Goal: Task Accomplishment & Management: Manage account settings

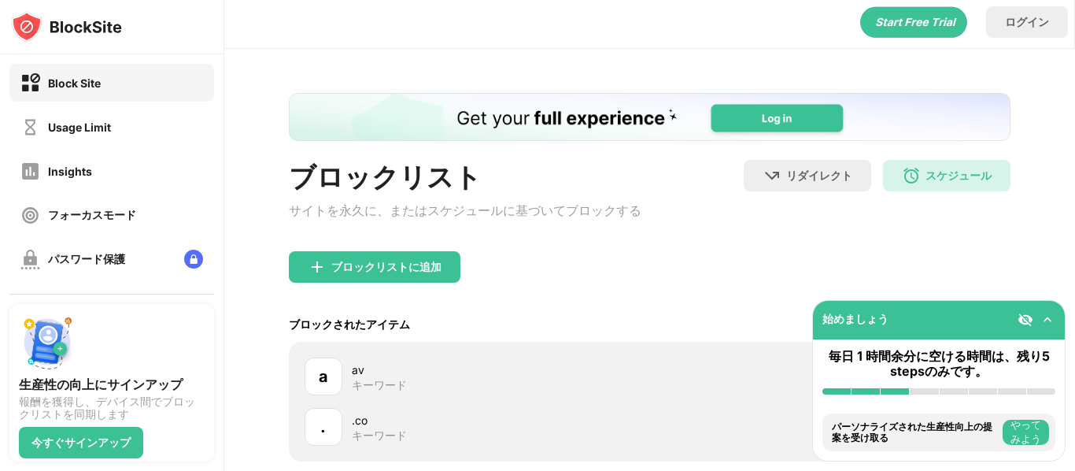
scroll to position [5, 0]
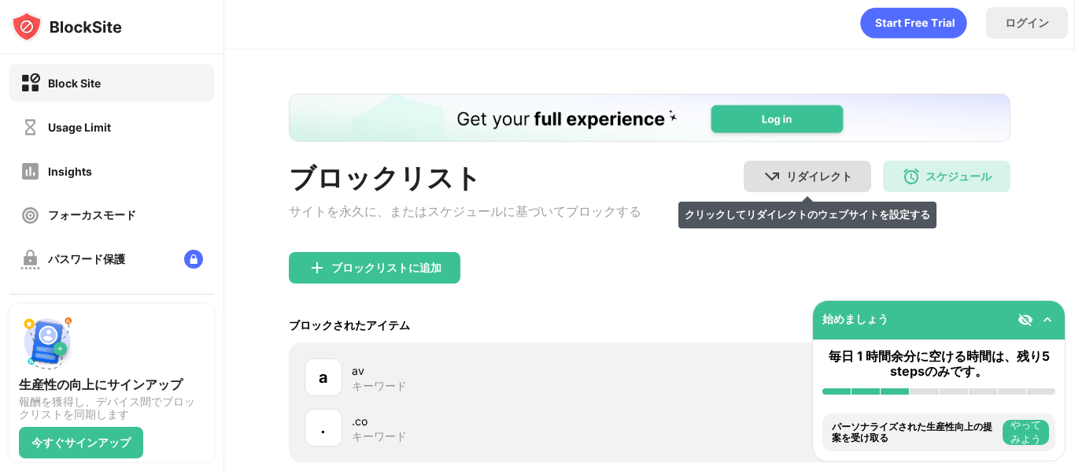
click at [764, 184] on img at bounding box center [772, 176] width 19 height 19
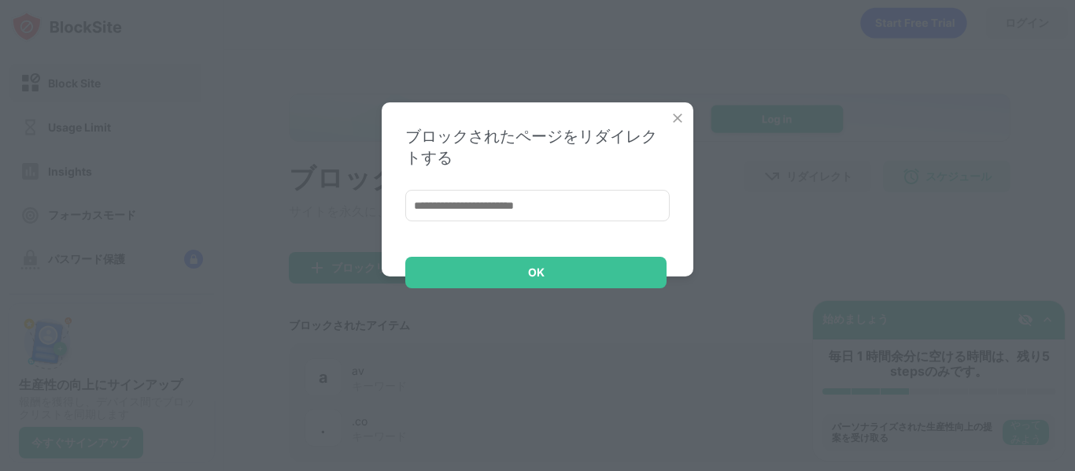
click at [686, 113] on div "ブロックされたページをリダイレクトする OK" at bounding box center [538, 189] width 312 height 174
click at [675, 113] on img at bounding box center [678, 118] width 16 height 16
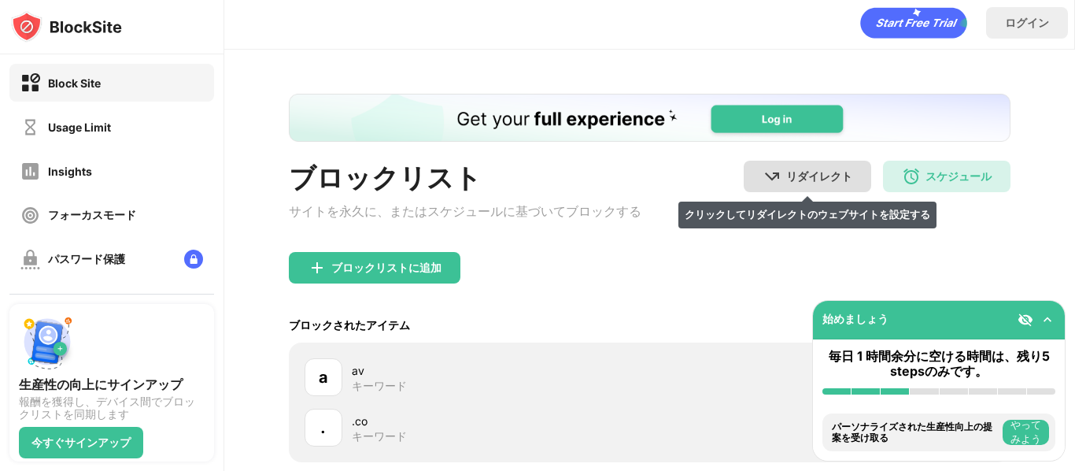
click at [754, 172] on div "リダイレクト クリックしてリダイレクトのウェブサイトを設定する" at bounding box center [808, 176] width 128 height 31
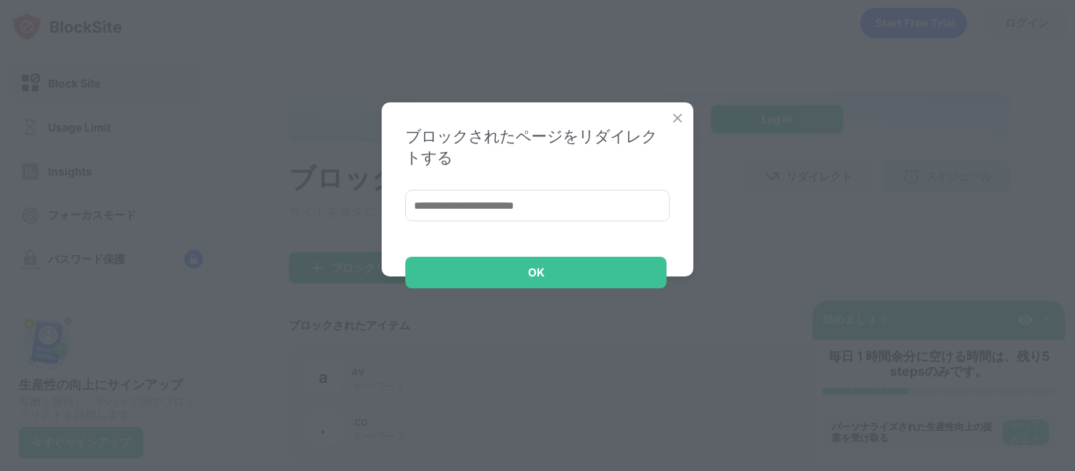
click at [676, 109] on div "ブロックされたページをリダイレクトする OK" at bounding box center [538, 189] width 312 height 174
click at [676, 121] on img at bounding box center [678, 118] width 16 height 16
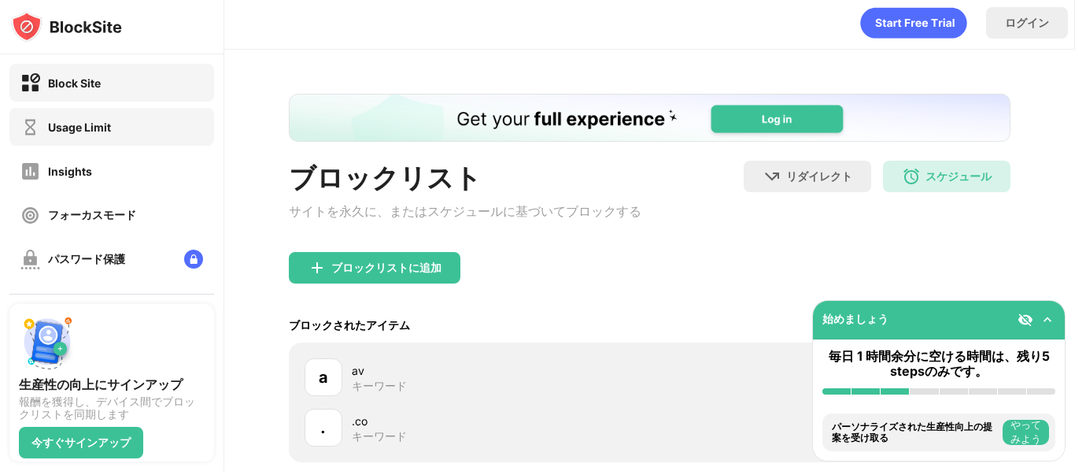
click at [186, 118] on div "Usage Limit" at bounding box center [111, 127] width 205 height 38
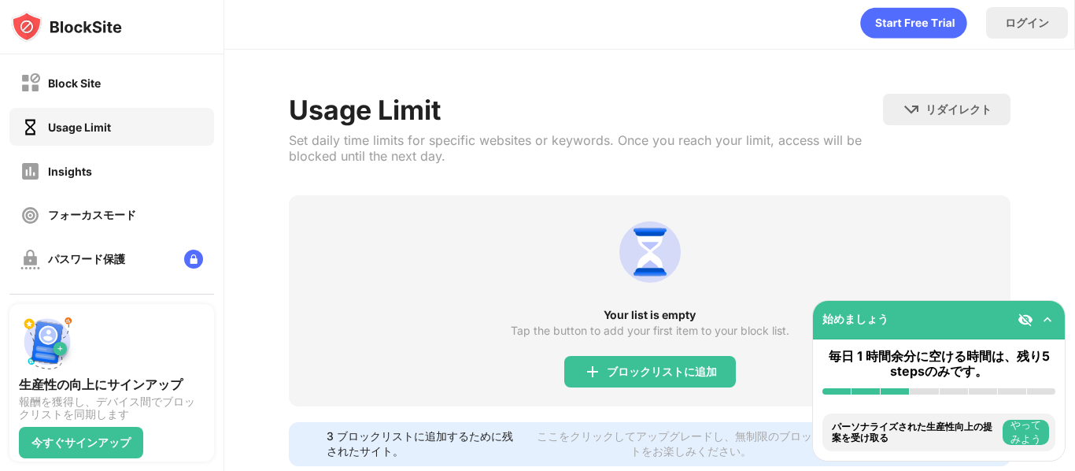
scroll to position [44, 0]
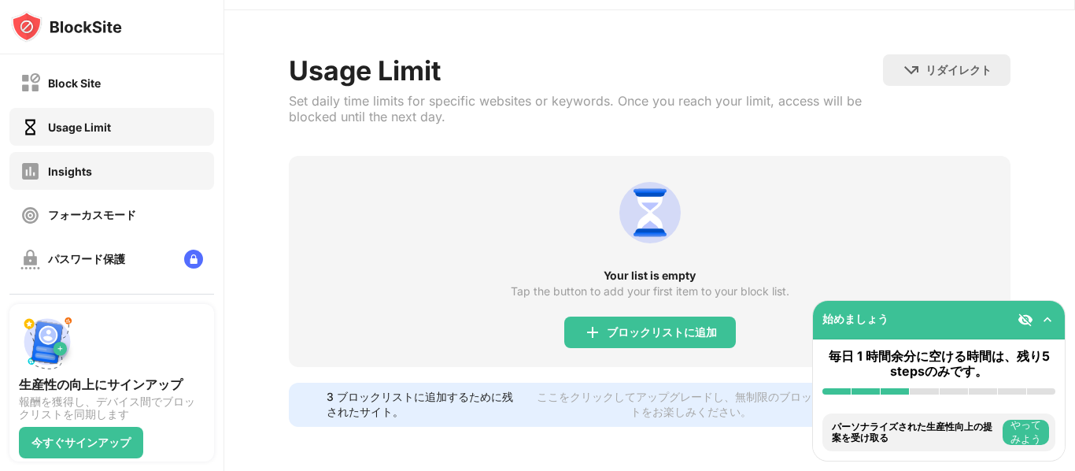
click at [176, 173] on div "Insights" at bounding box center [111, 171] width 205 height 38
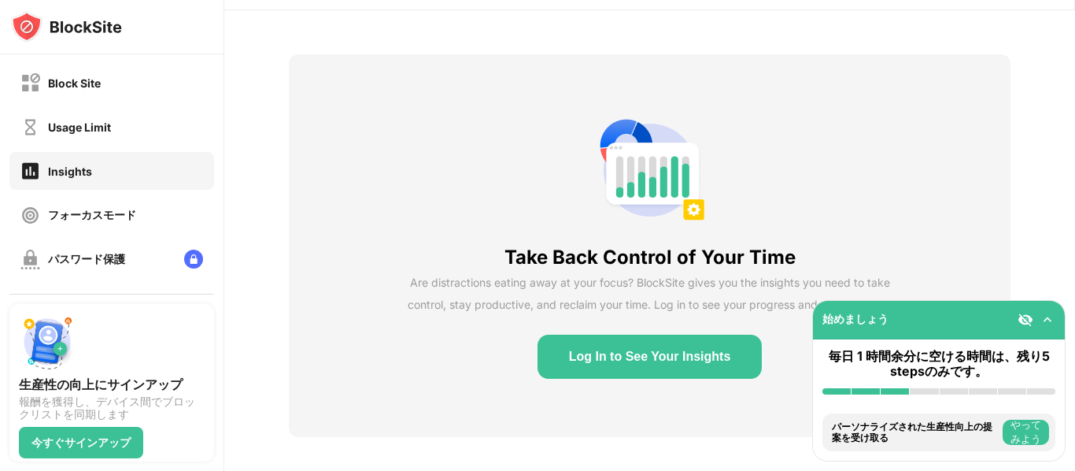
click at [176, 173] on div "Insights" at bounding box center [111, 171] width 205 height 38
click at [175, 228] on div "フォーカスモード" at bounding box center [111, 215] width 205 height 38
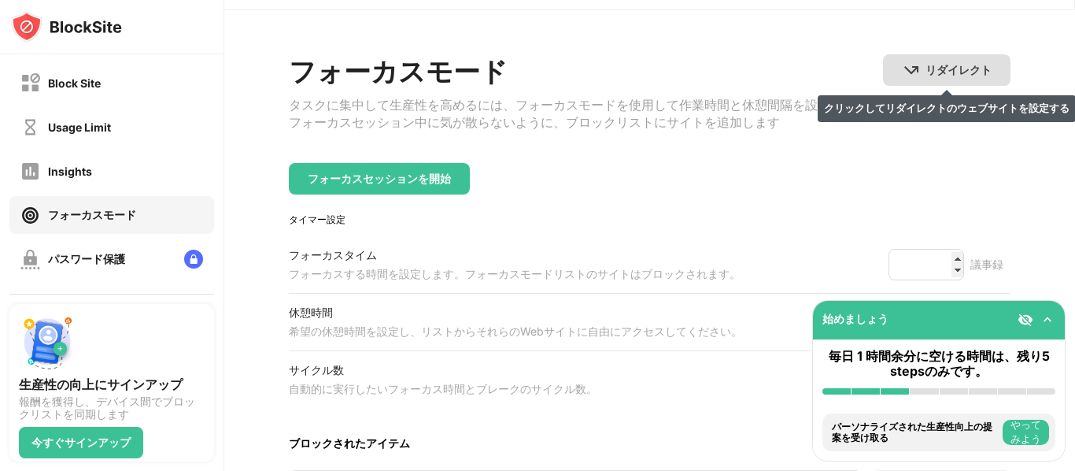
click at [933, 77] on div "リダイレクト" at bounding box center [959, 70] width 66 height 15
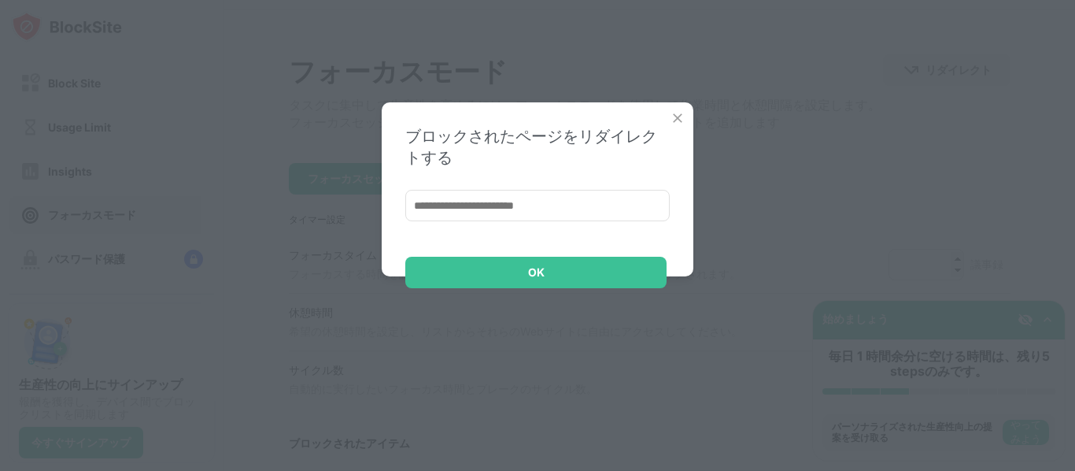
click at [670, 123] on img at bounding box center [678, 118] width 16 height 16
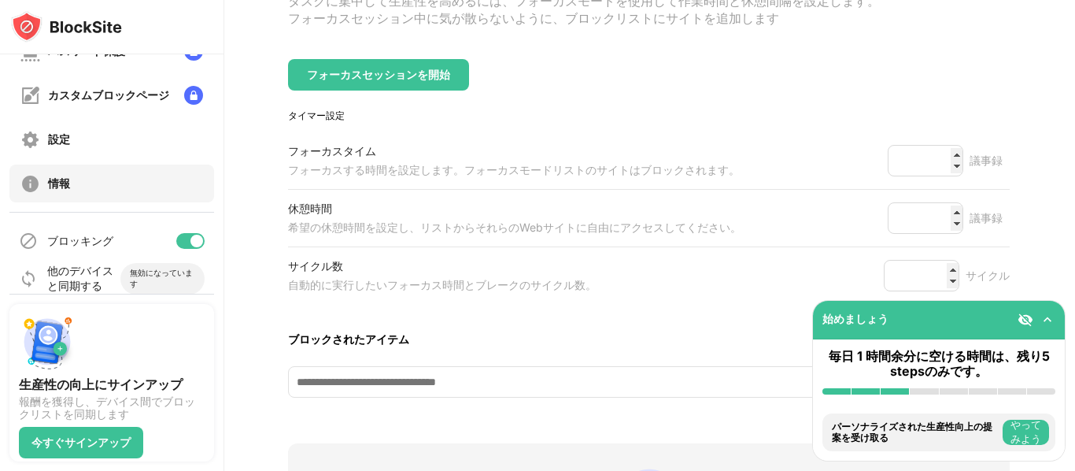
scroll to position [204, 0]
click at [198, 196] on div "情報" at bounding box center [111, 187] width 205 height 38
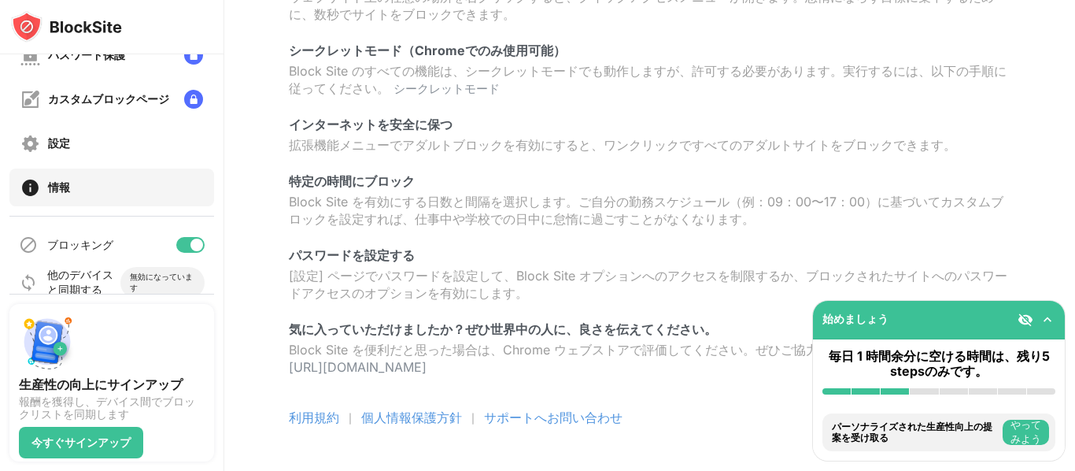
scroll to position [198, 0]
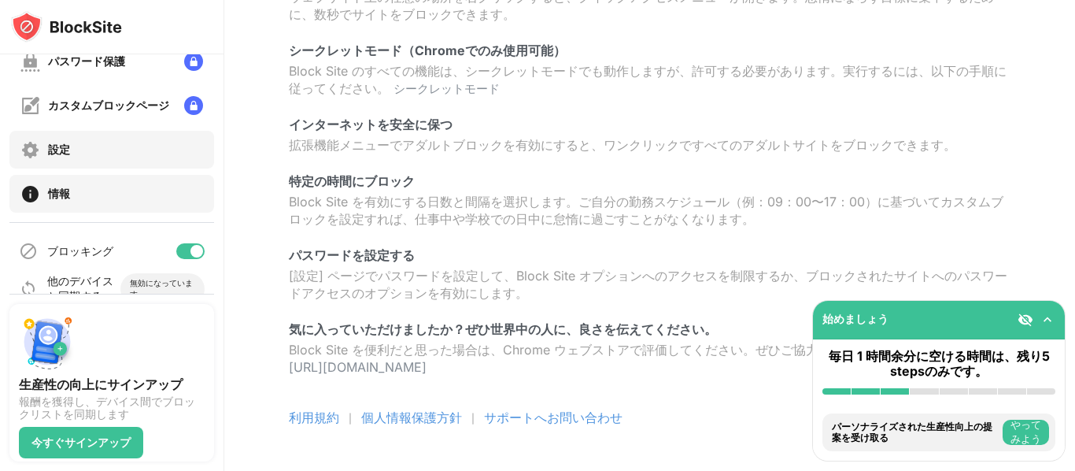
click at [185, 165] on div "設定" at bounding box center [111, 150] width 205 height 38
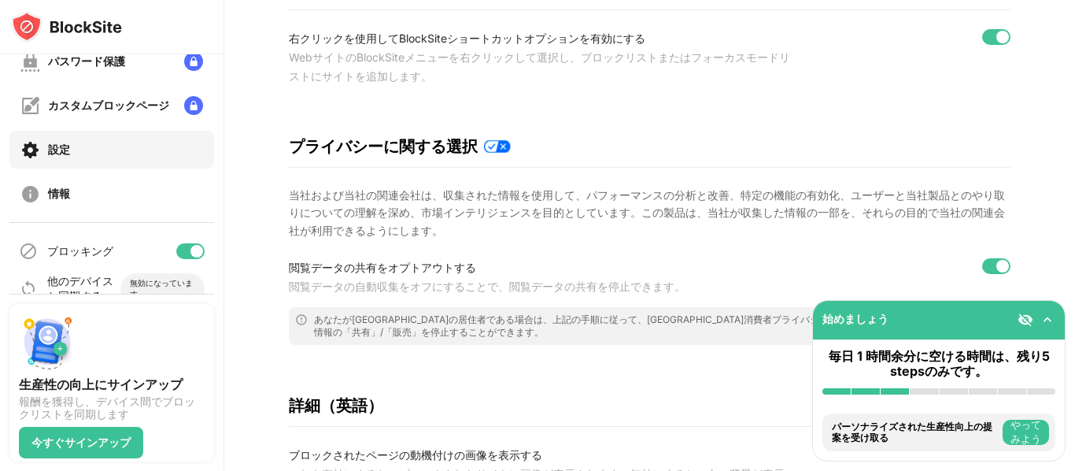
scroll to position [198, 0]
click at [469, 226] on div "当社および当社の関連会社は、収集された情報を使用して、パフォーマンスの分析と改善、特定の機能の有効化、ユーザーと当社製品とのやり取りについての理解を深め、市場…" at bounding box center [650, 213] width 722 height 53
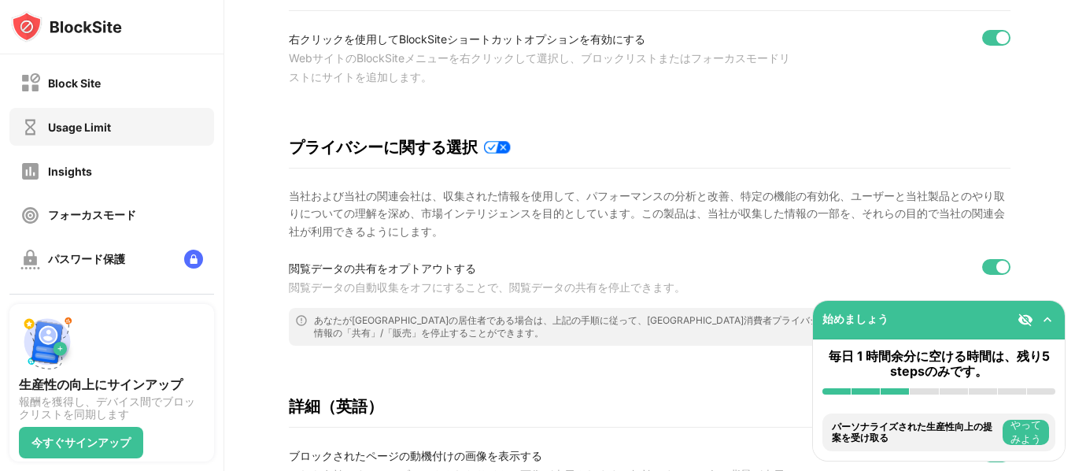
click at [154, 120] on div "Usage Limit" at bounding box center [111, 127] width 205 height 38
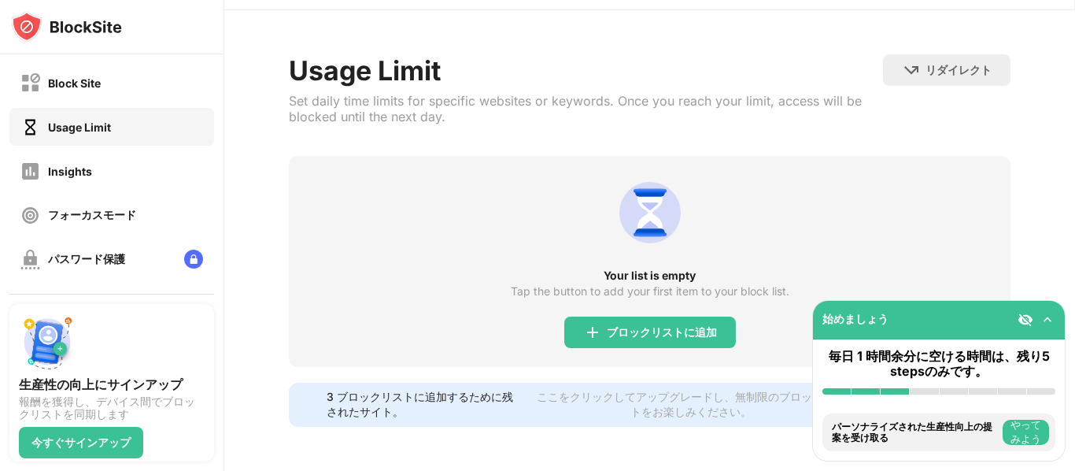
scroll to position [44, 0]
click at [620, 331] on div "ブロックリストに追加" at bounding box center [662, 332] width 110 height 13
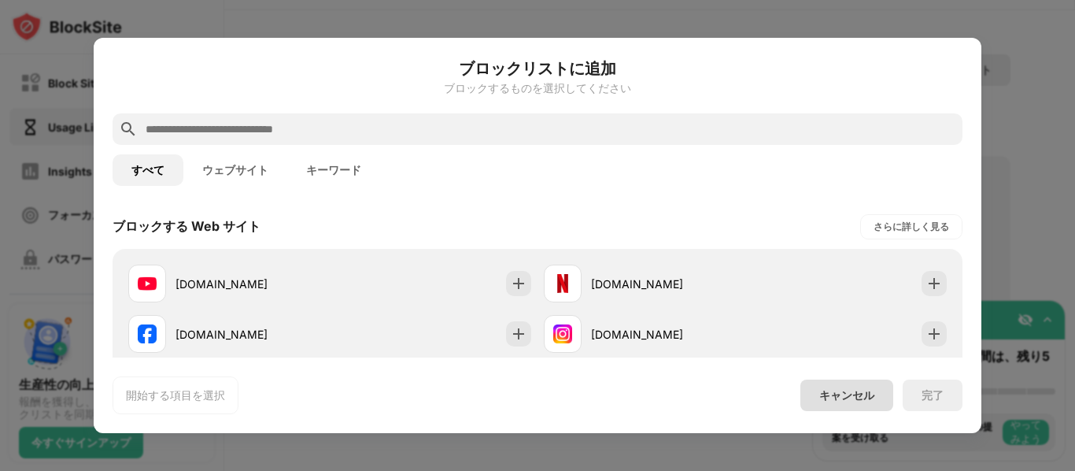
click at [837, 398] on div "キャンセル" at bounding box center [847, 395] width 55 height 15
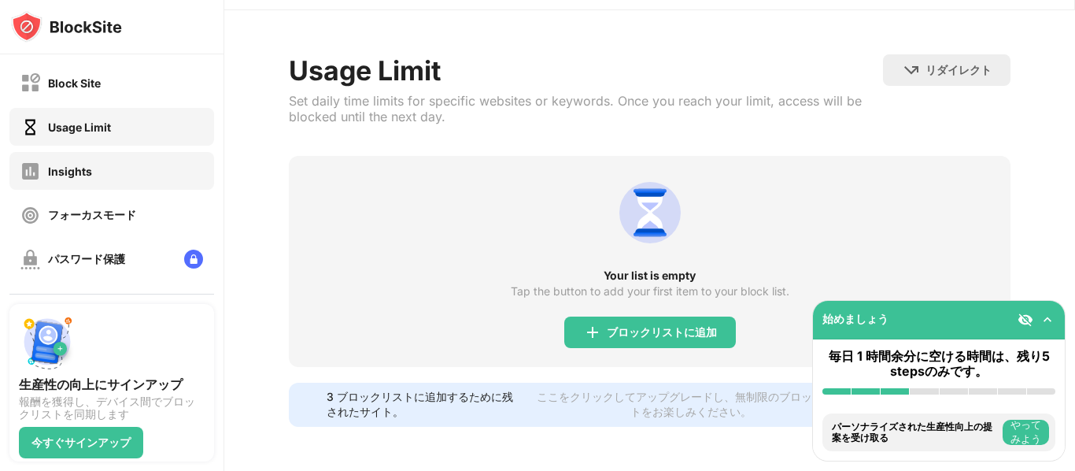
click at [194, 174] on div "Insights" at bounding box center [111, 171] width 205 height 38
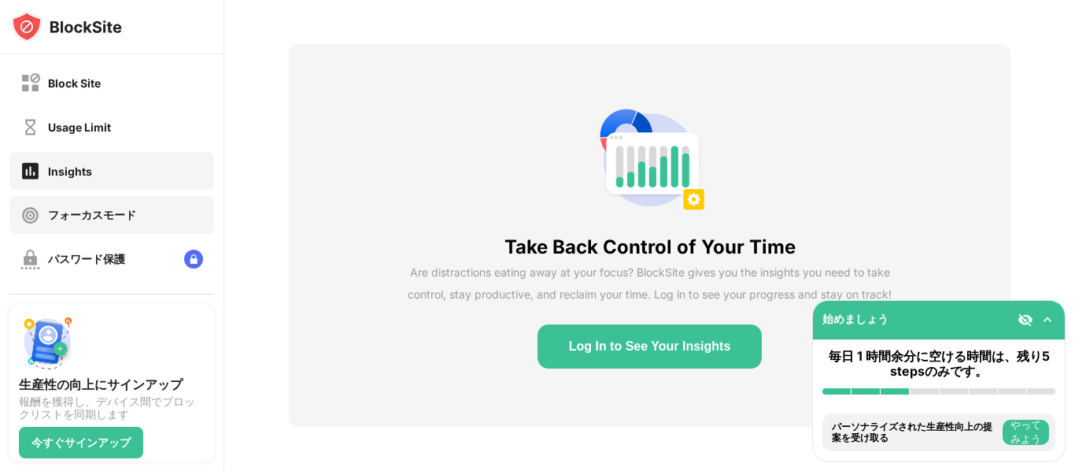
click at [194, 203] on div "フォーカスモード" at bounding box center [111, 215] width 205 height 38
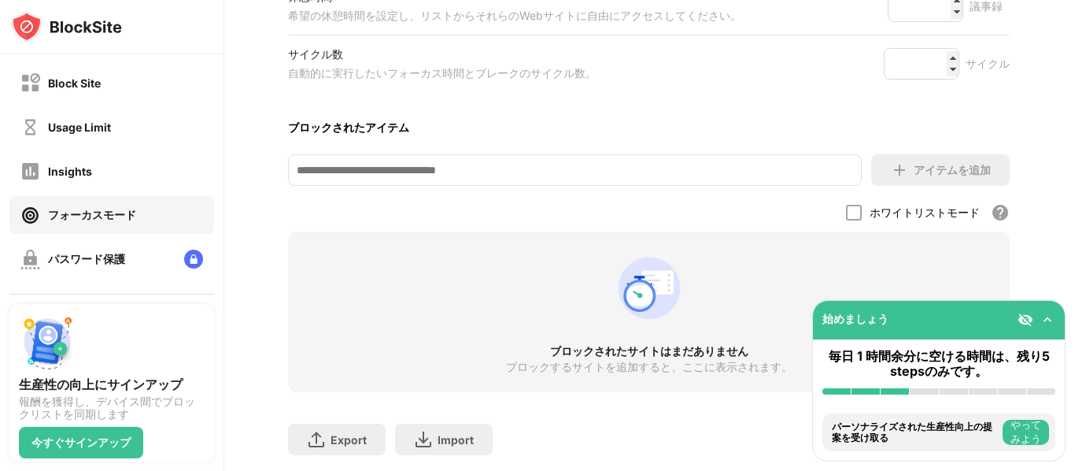
scroll to position [410, 1]
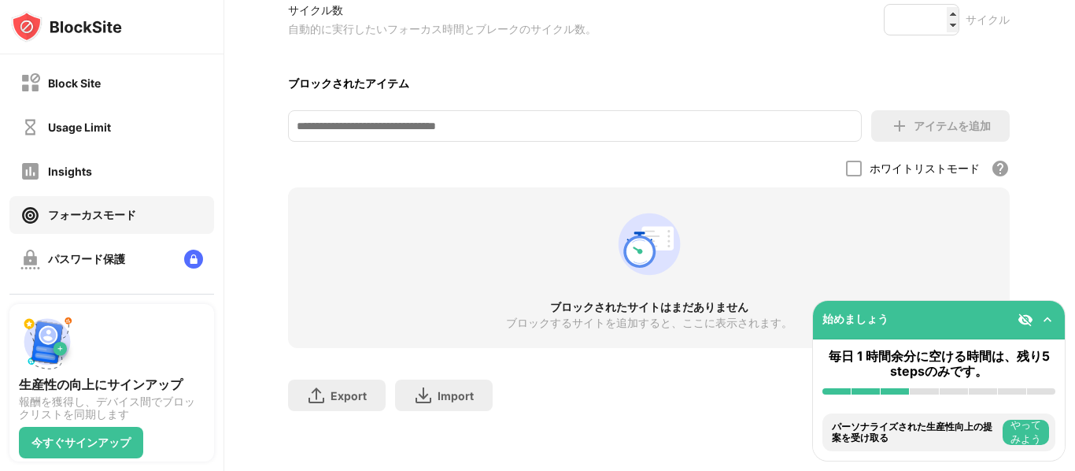
click at [642, 154] on div "フォーカスモード タスクに集中して生産性を高めるには、フォーカスモードを使用して作業時間と休憩間隔を設定します。フォーカスセッション中に気が散らないように、ブ…" at bounding box center [649, 61] width 722 height 732
